Goal: Information Seeking & Learning: Learn about a topic

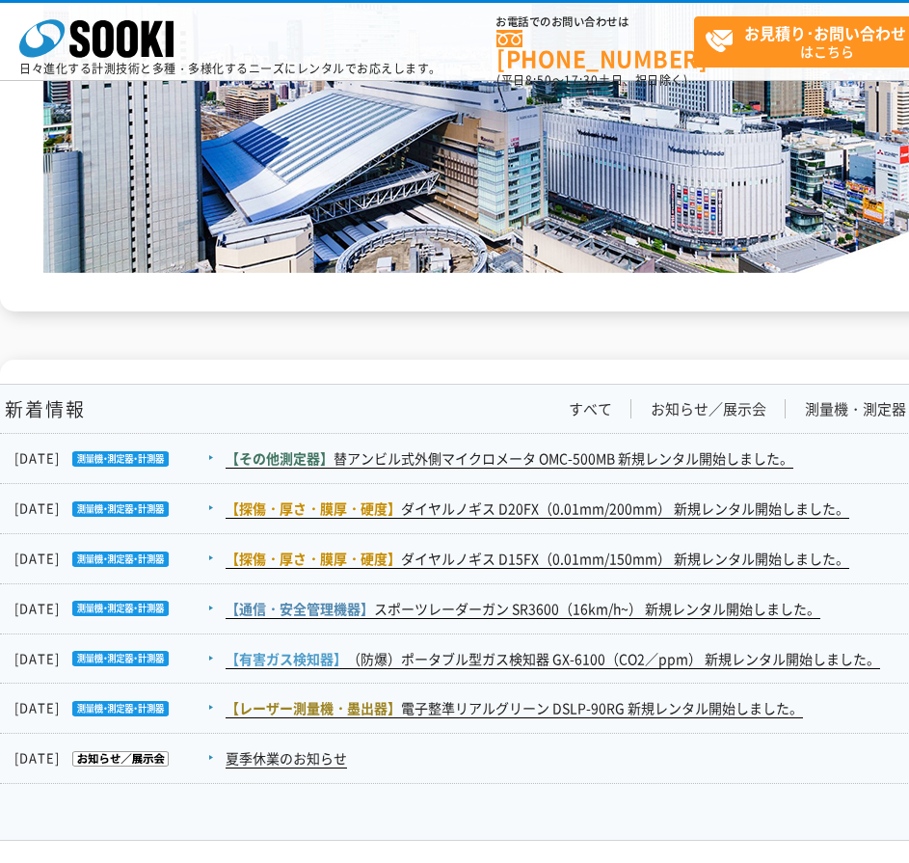
scroll to position [2829, 0]
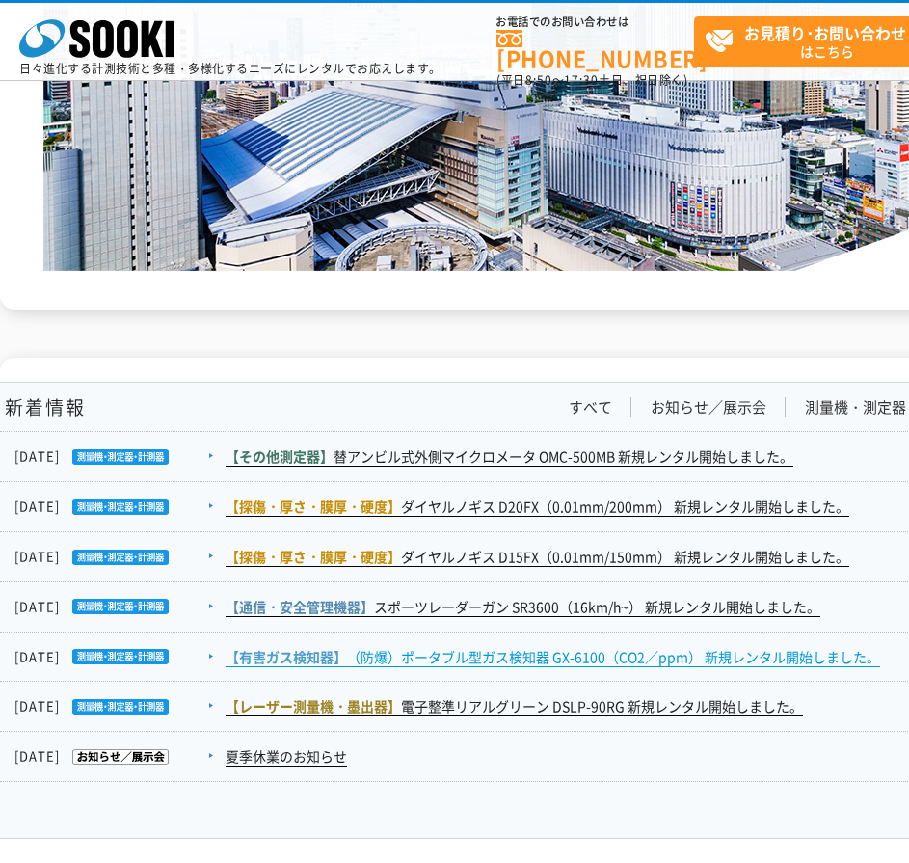
click at [476, 658] on link "【有害ガス検知器】 （防爆）ポータブル型ガス検知器 GX-6100（CO2／ppm） 新規レンタル開始しました。" at bounding box center [553, 657] width 654 height 20
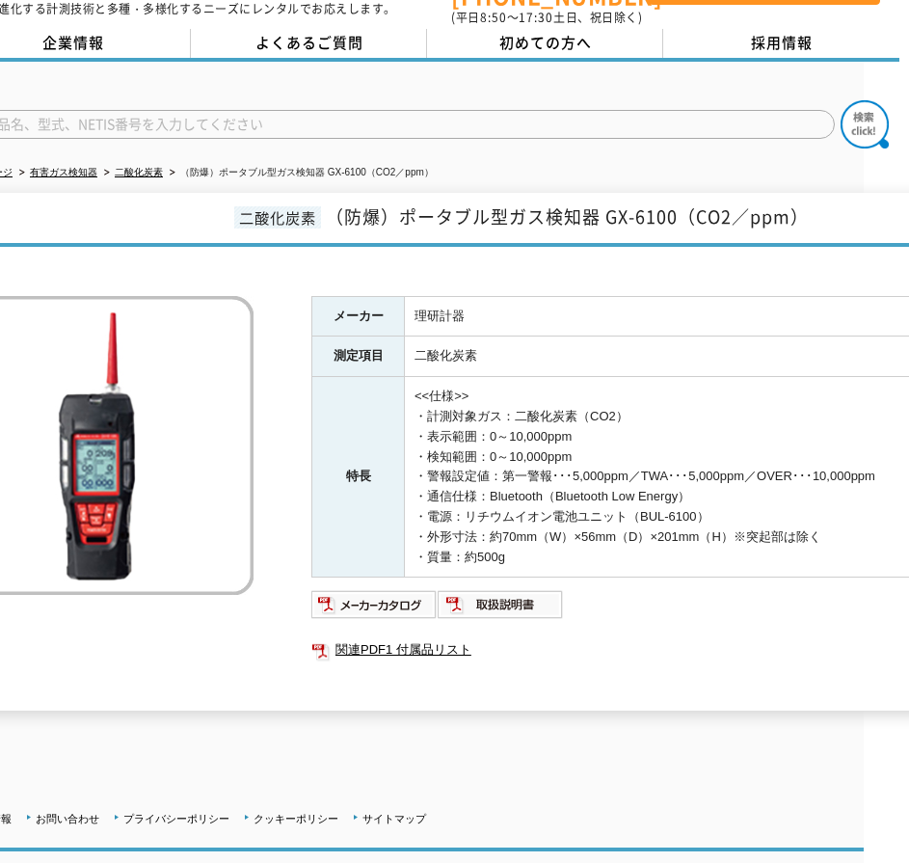
scroll to position [65, 45]
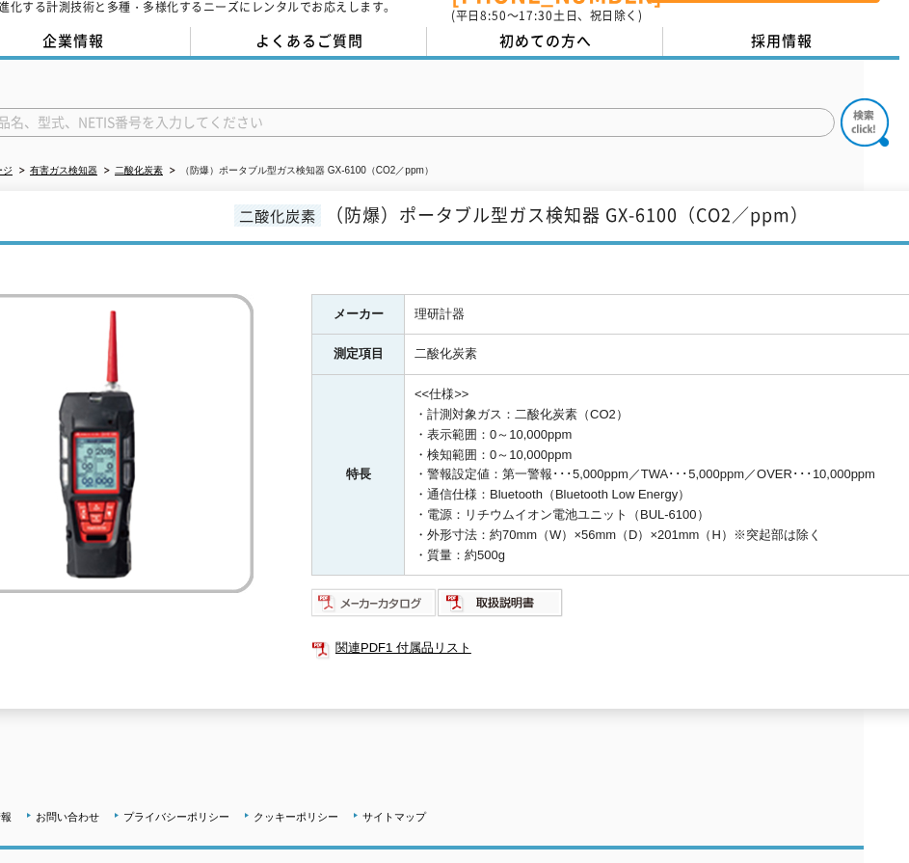
click at [401, 587] on img at bounding box center [374, 602] width 126 height 31
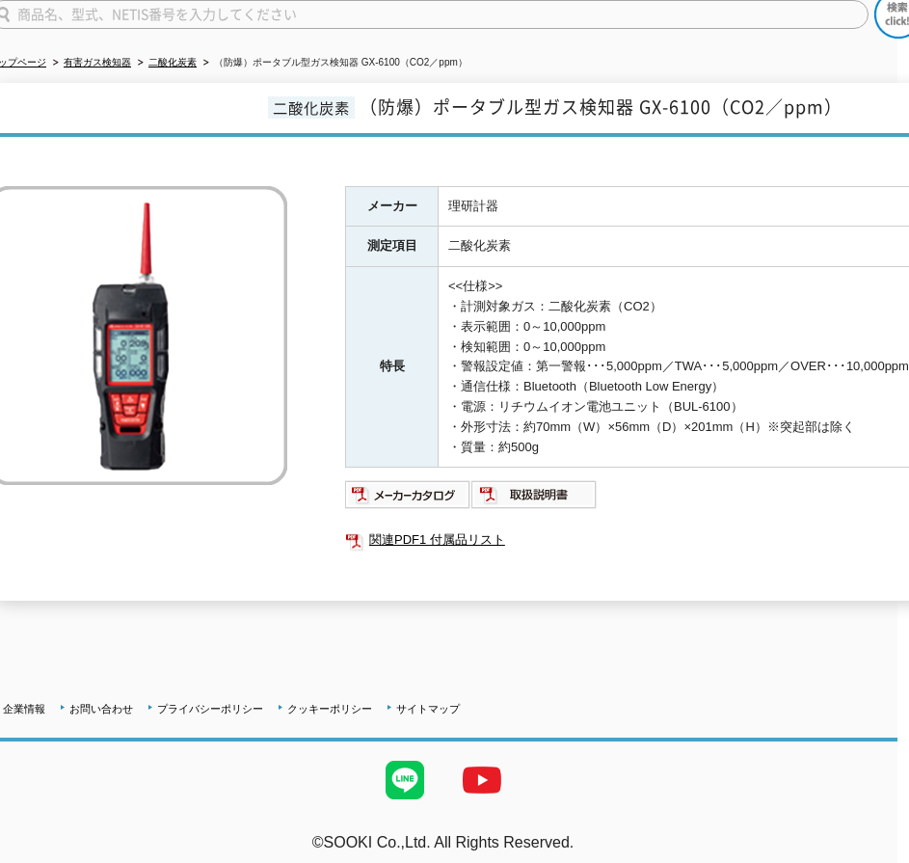
scroll to position [173, 0]
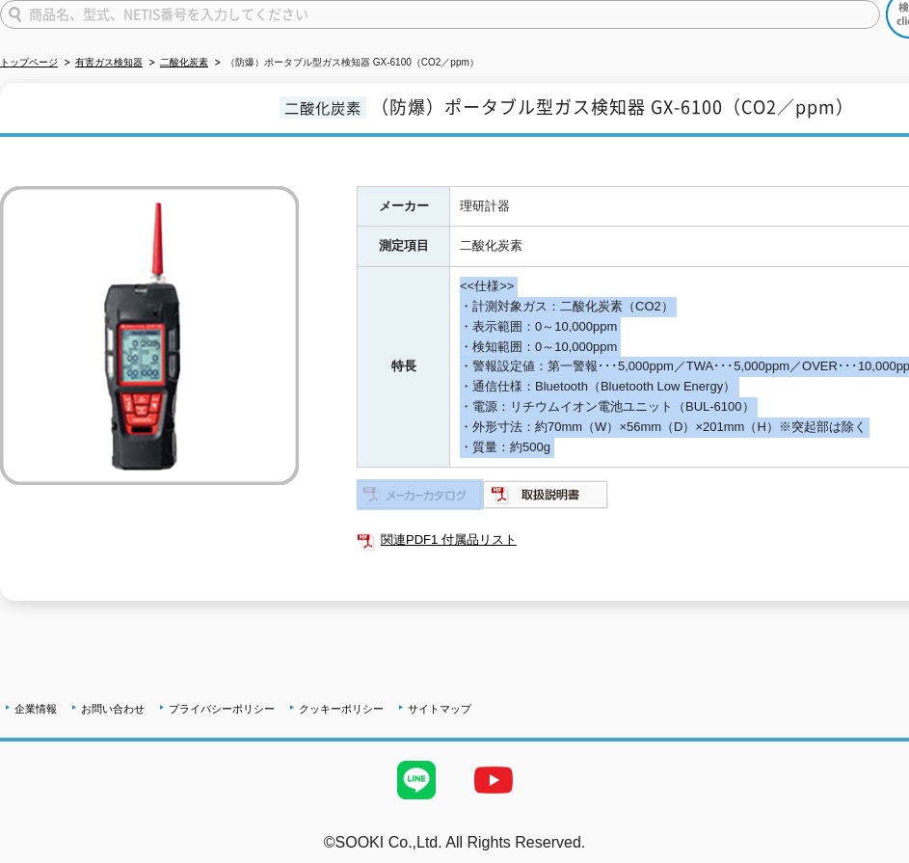
drag, startPoint x: 459, startPoint y: 265, endPoint x: 574, endPoint y: 456, distance: 222.7
click at [574, 456] on div "メーカー 理研計器 測定項目 二酸化炭素 特長 <<仕様>> ・計測対象ガス：二酸化炭素（CO2） ・表示範囲：0～10,000ppm ・検知範囲：0～10,…" at bounding box center [742, 393] width 771 height 414
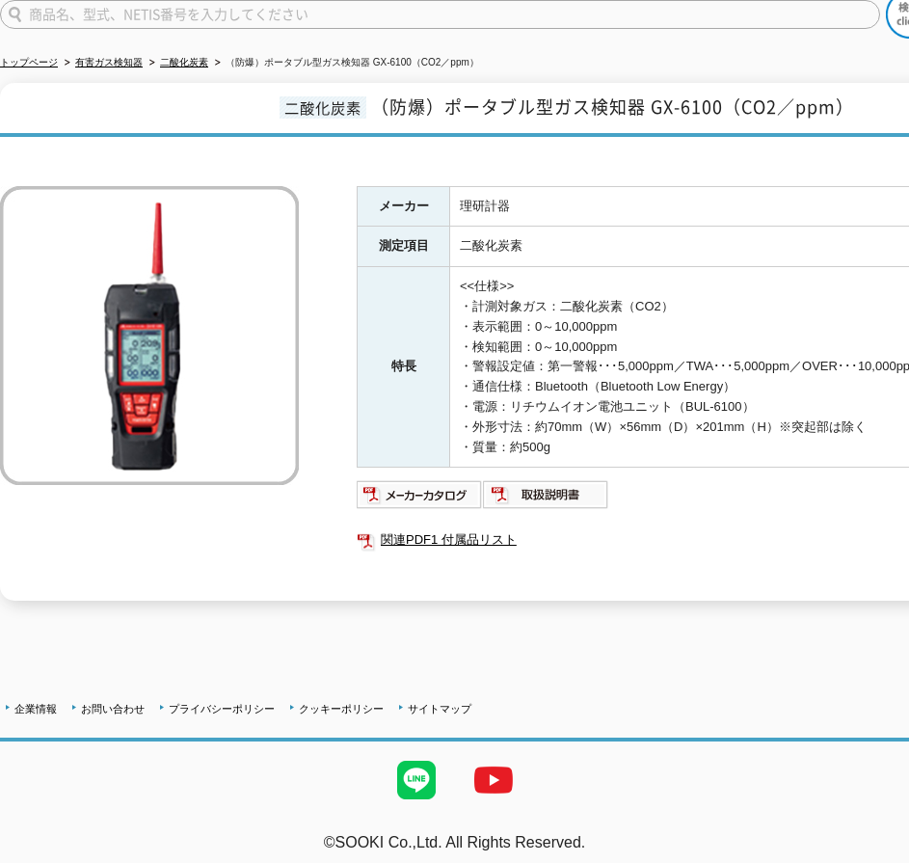
click at [527, 339] on td "<<仕様>> ・計測対象ガス：二酸化炭素（CO2） ・表示範囲：0～10,000ppm ・検知範囲：0～10,000ppm ・警報設定値：第一警報･･･5,0…" at bounding box center [789, 367] width 678 height 200
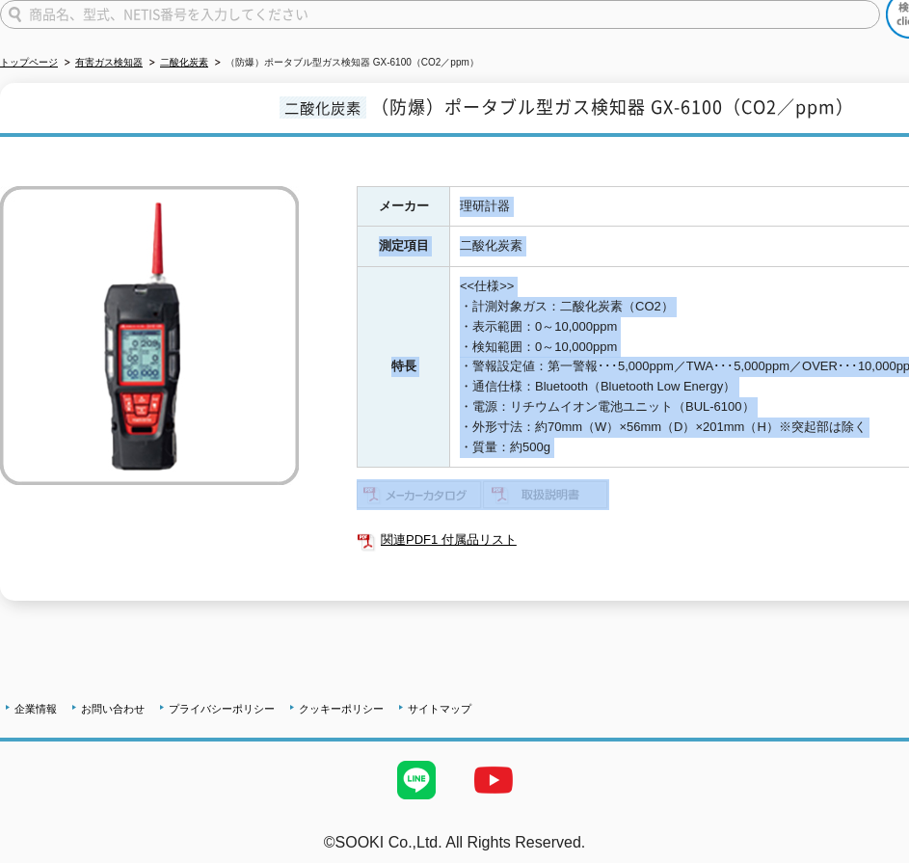
drag, startPoint x: 641, startPoint y: 481, endPoint x: 432, endPoint y: 182, distance: 364.7
click at [432, 186] on div "メーカー 理研計器 測定項目 二酸化炭素 特長 <<仕様>> ・計測対象ガス：二酸化炭素（CO2） ・表示範囲：0～10,000ppm ・検知範囲：0～10,…" at bounding box center [742, 393] width 771 height 414
click at [636, 267] on td "<<仕様>> ・計測対象ガス：二酸化炭素（CO2） ・表示範囲：0～10,000ppm ・検知範囲：0～10,000ppm ・警報設定値：第一警報･･･5,0…" at bounding box center [789, 367] width 678 height 200
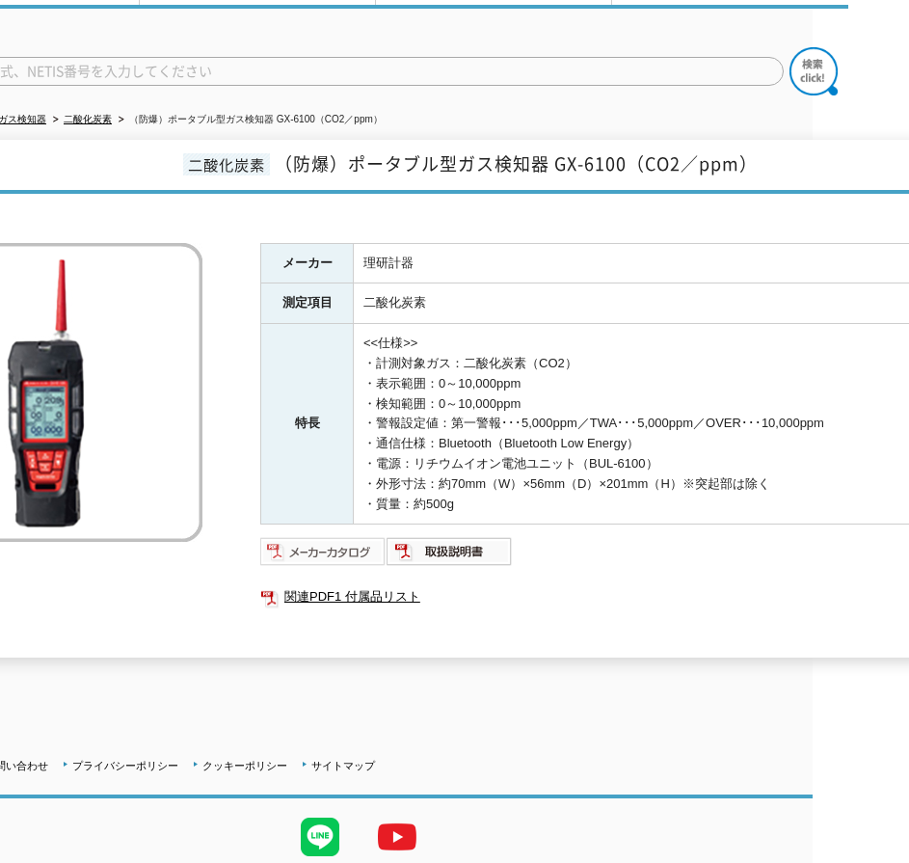
scroll to position [116, 92]
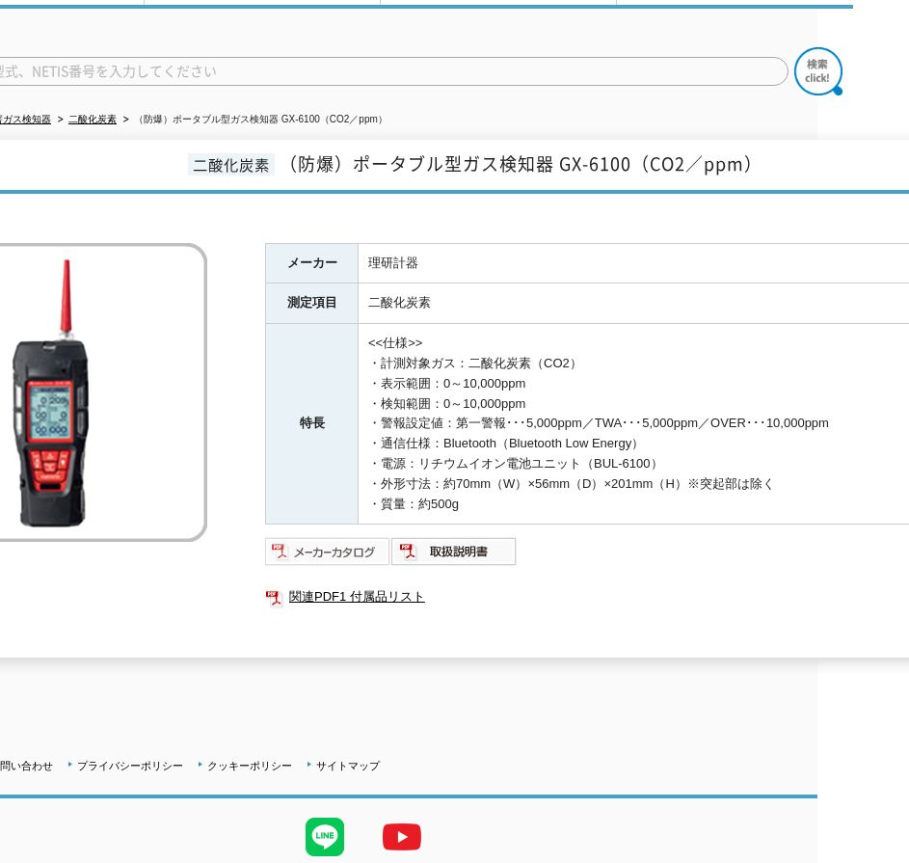
click at [359, 538] on img at bounding box center [328, 551] width 126 height 31
